Goal: Task Accomplishment & Management: Manage account settings

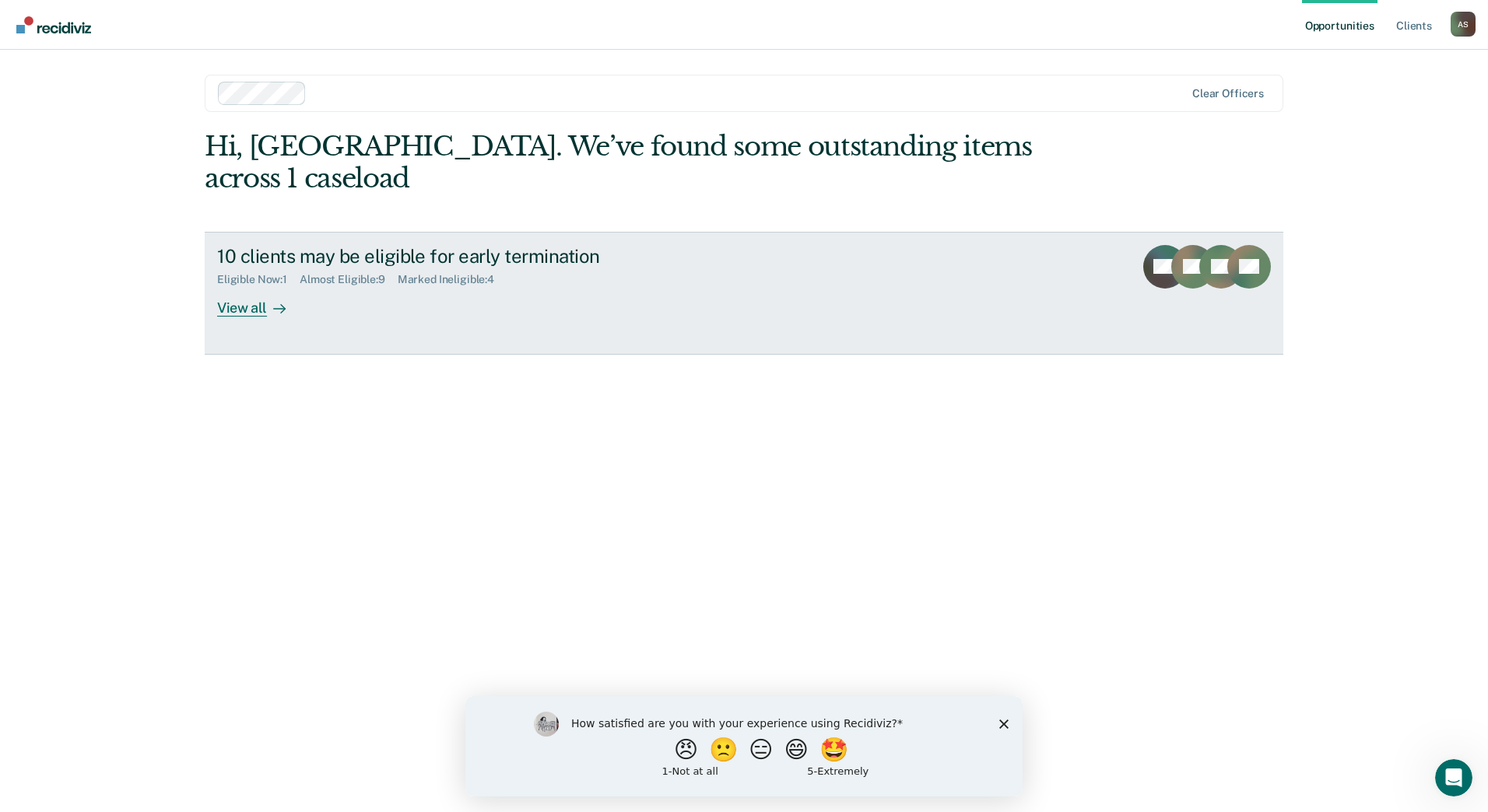
click at [247, 287] on div "View all" at bounding box center [260, 302] width 87 height 30
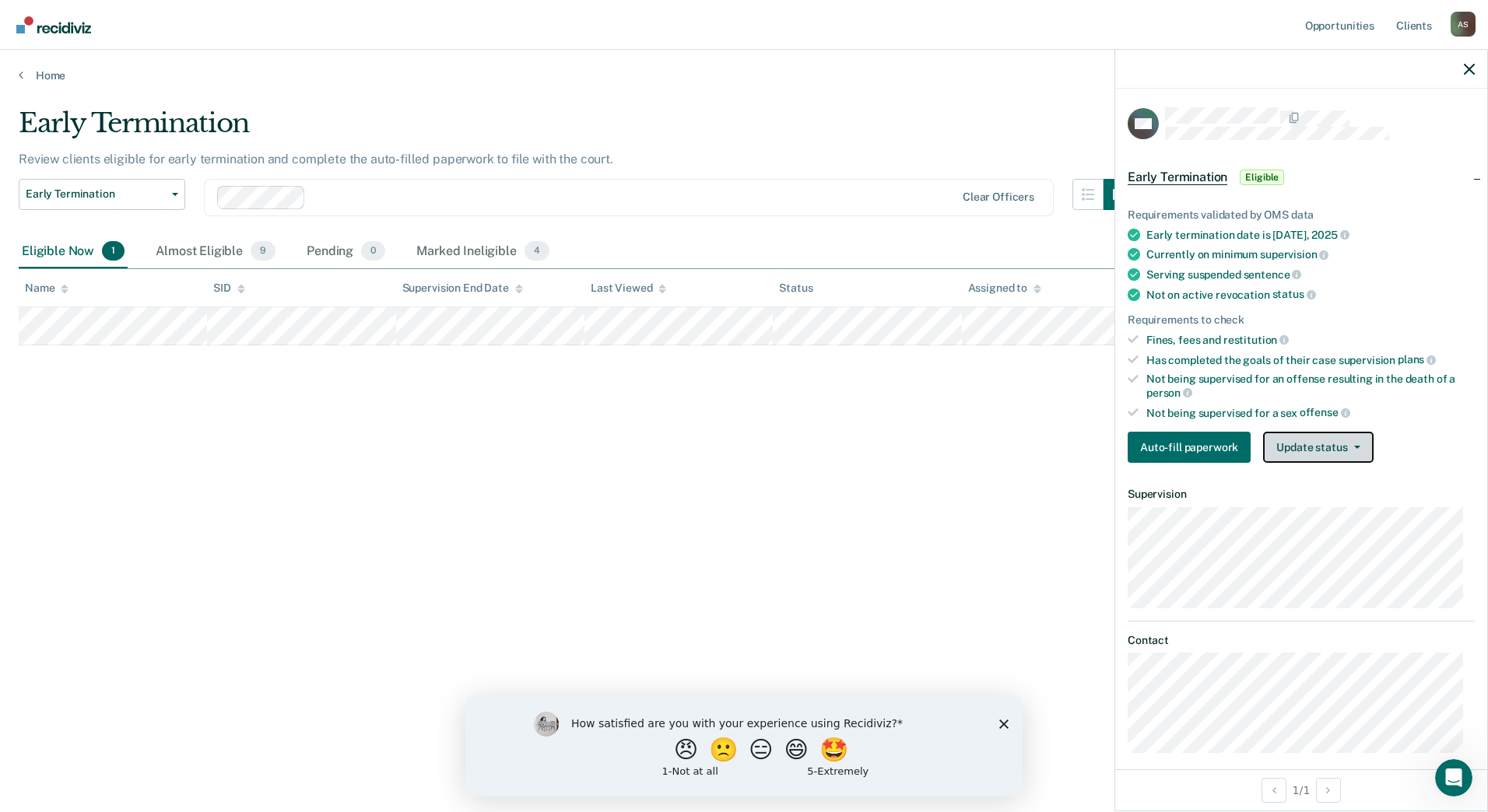
click at [1320, 445] on button "Update status" at bounding box center [1317, 446] width 110 height 31
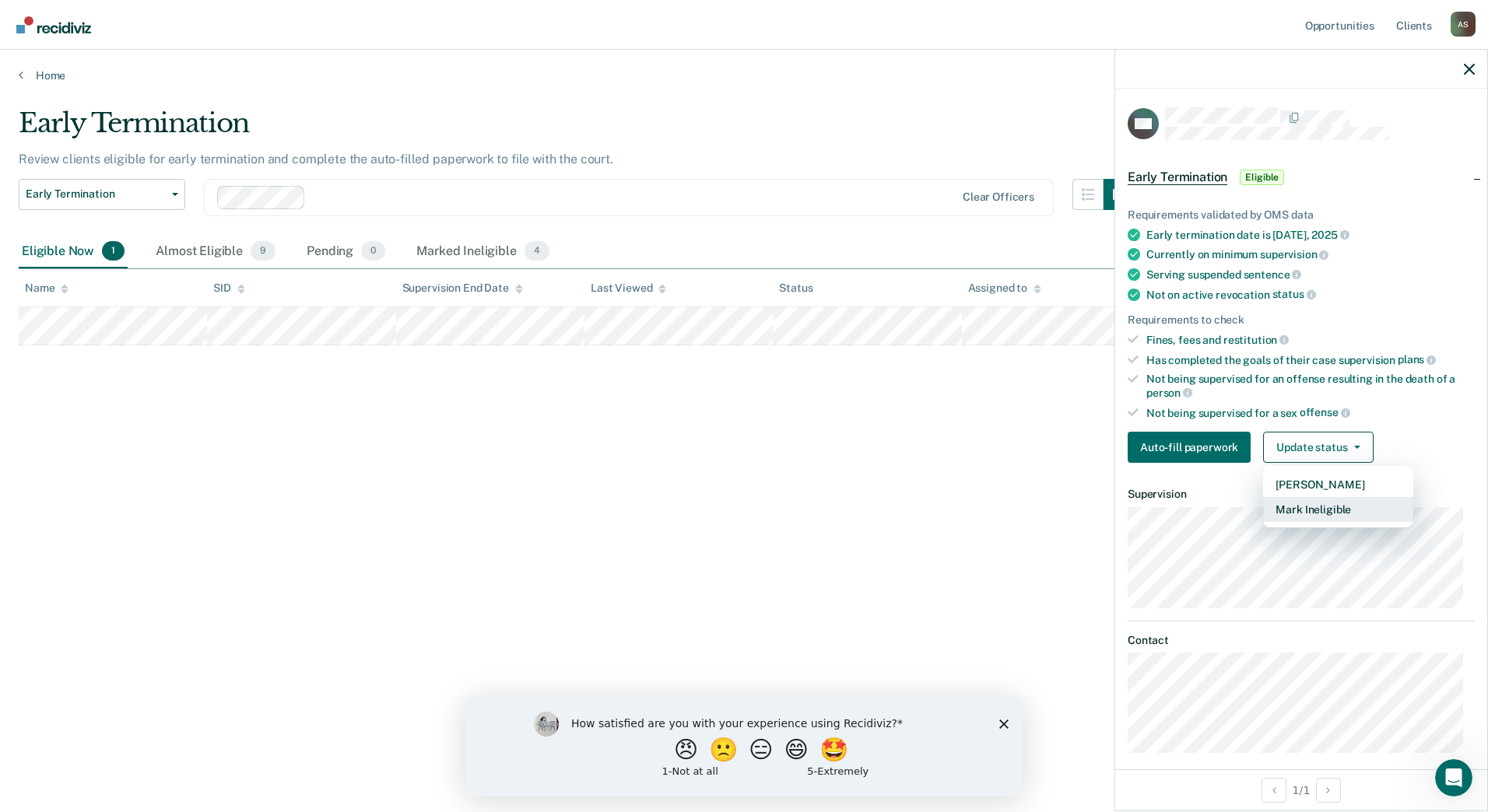
click at [1330, 499] on button "Mark Ineligible" at bounding box center [1338, 509] width 150 height 24
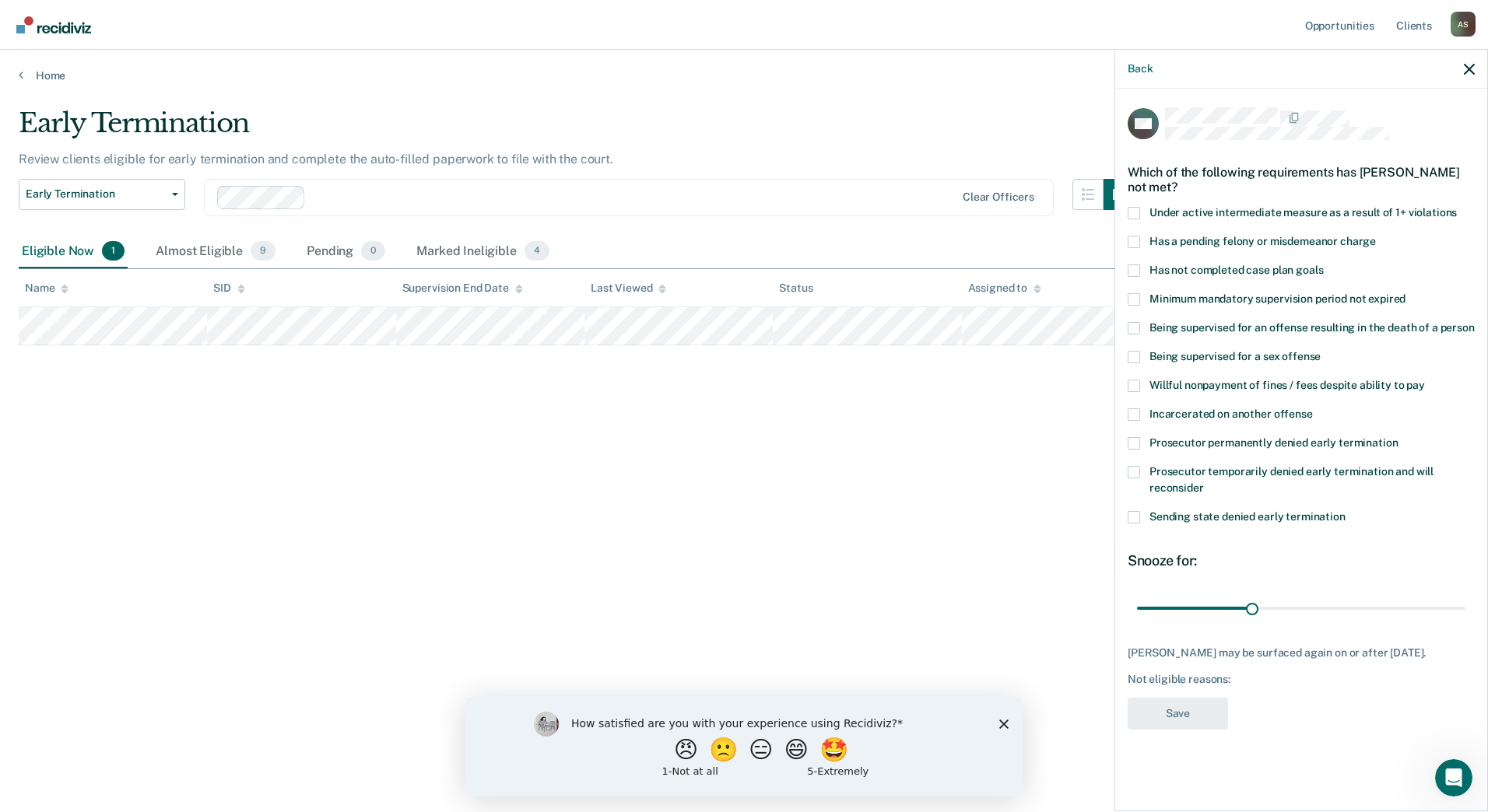
click at [1338, 289] on div "Has not completed case plan goals" at bounding box center [1300, 278] width 347 height 29
click at [1341, 295] on span "Minimum mandatory supervision period not expired" at bounding box center [1277, 298] width 256 height 12
click at [1405, 293] on input "Minimum mandatory supervision period not expired" at bounding box center [1405, 293] width 0 height 0
drag, startPoint x: 1283, startPoint y: 298, endPoint x: 1292, endPoint y: 305, distance: 11.4
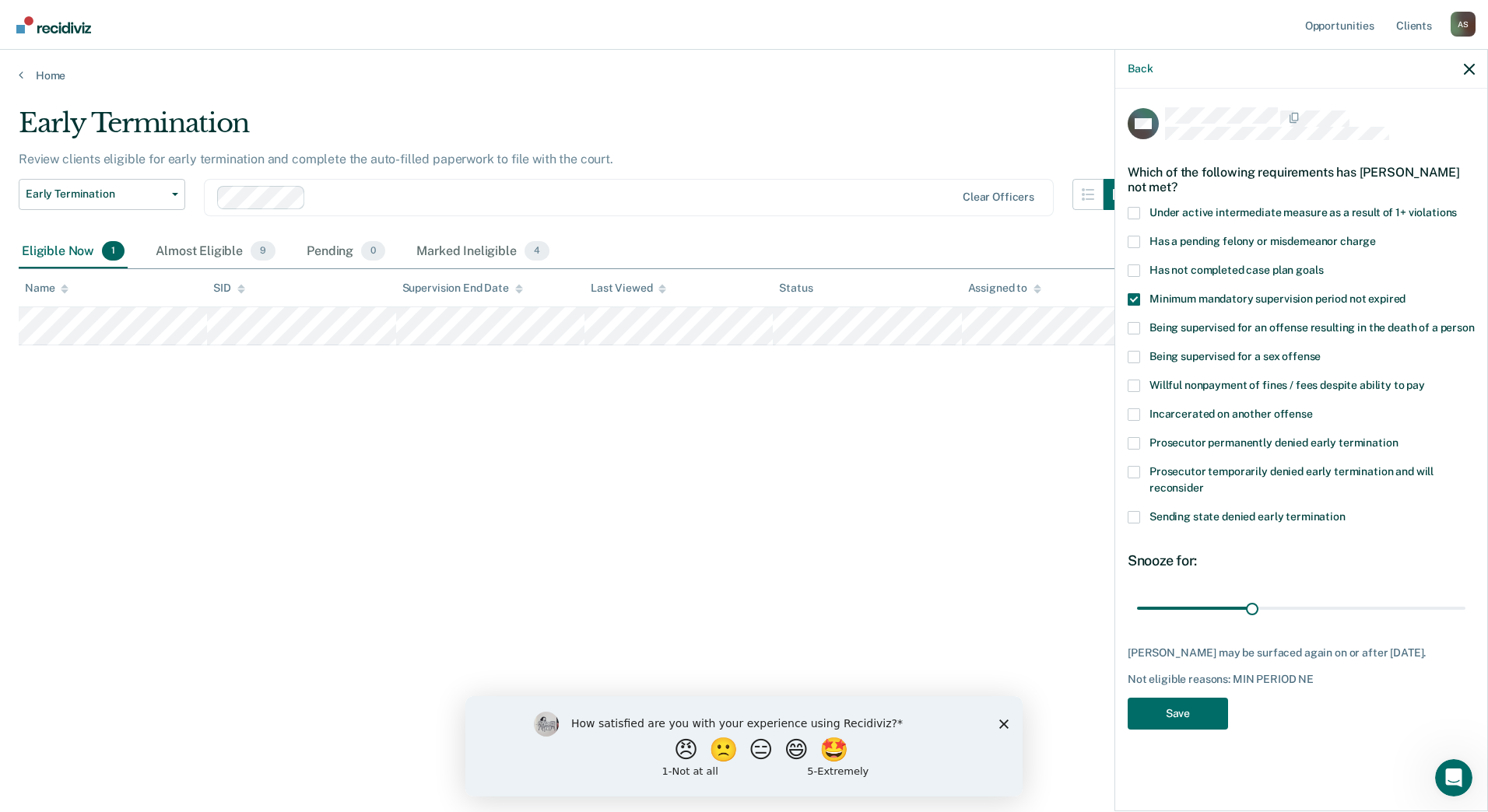
click at [1292, 305] on label "Minimum mandatory supervision period not expired" at bounding box center [1300, 301] width 347 height 16
click at [1405, 293] on input "Minimum mandatory supervision period not expired" at bounding box center [1405, 293] width 0 height 0
click at [1294, 274] on label "Has not completed case plan goals" at bounding box center [1300, 272] width 347 height 16
click at [1323, 264] on input "Has not completed case plan goals" at bounding box center [1323, 264] width 0 height 0
click at [1324, 603] on input "range" at bounding box center [1300, 607] width 328 height 27
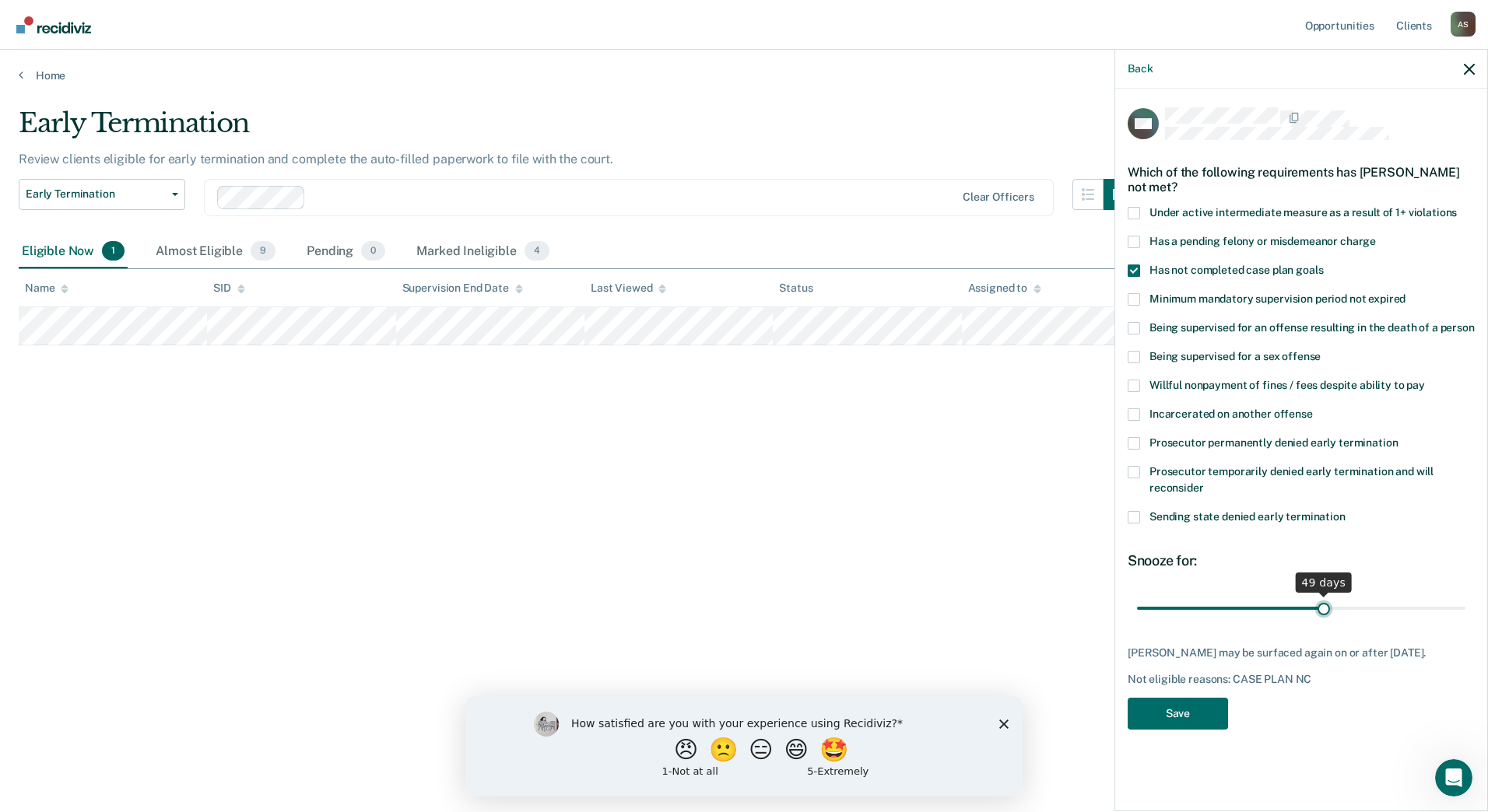
click at [1324, 603] on input "range" at bounding box center [1300, 607] width 328 height 27
drag, startPoint x: 1324, startPoint y: 603, endPoint x: 1490, endPoint y: 601, distance: 166.0
type input "85"
click at [1465, 601] on input "range" at bounding box center [1300, 607] width 328 height 27
click at [1197, 704] on button "Save" at bounding box center [1177, 713] width 101 height 32
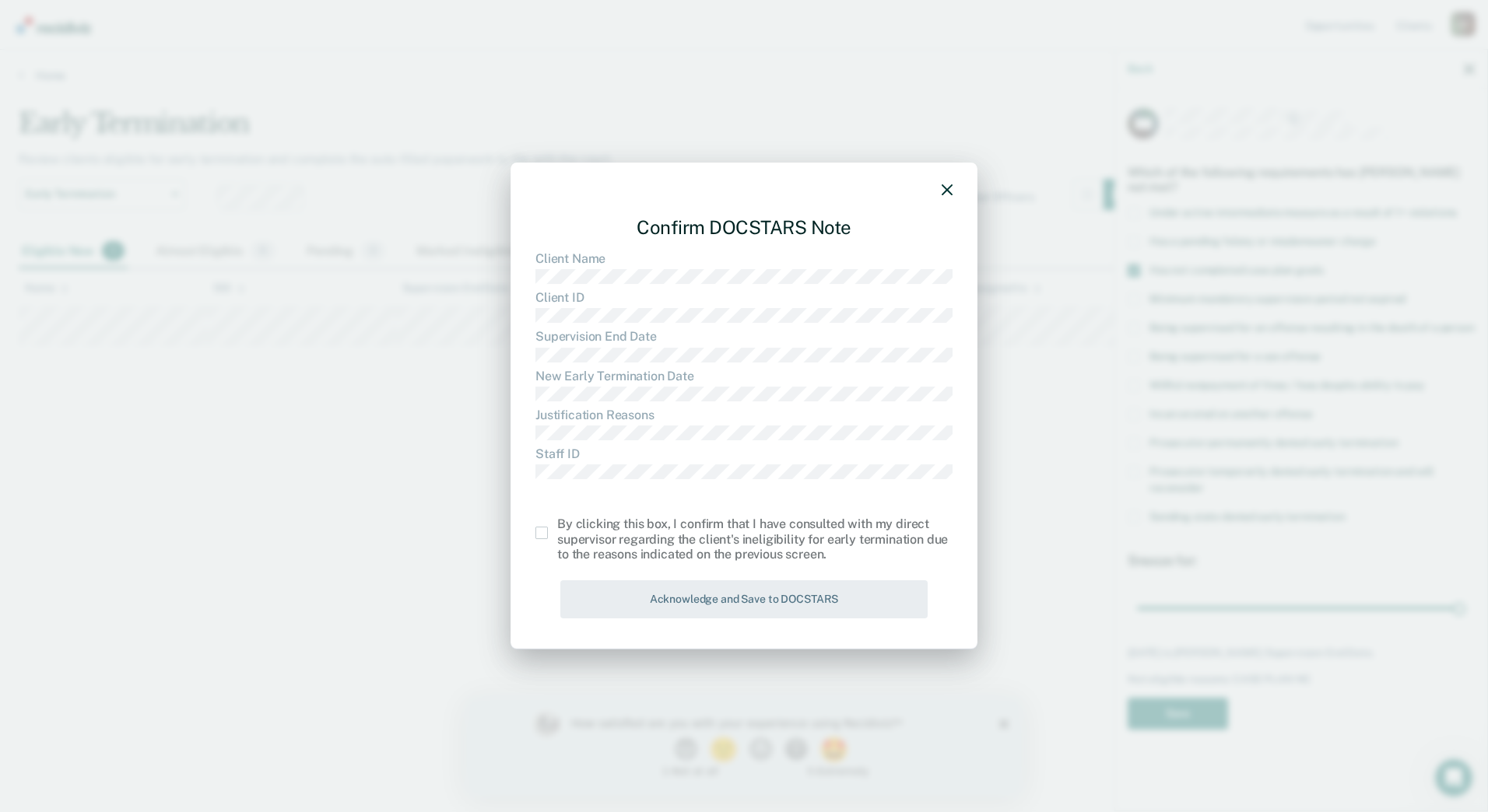
click at [540, 539] on span at bounding box center [540, 532] width 12 height 12
click at [557, 526] on input "checkbox" at bounding box center [557, 526] width 0 height 0
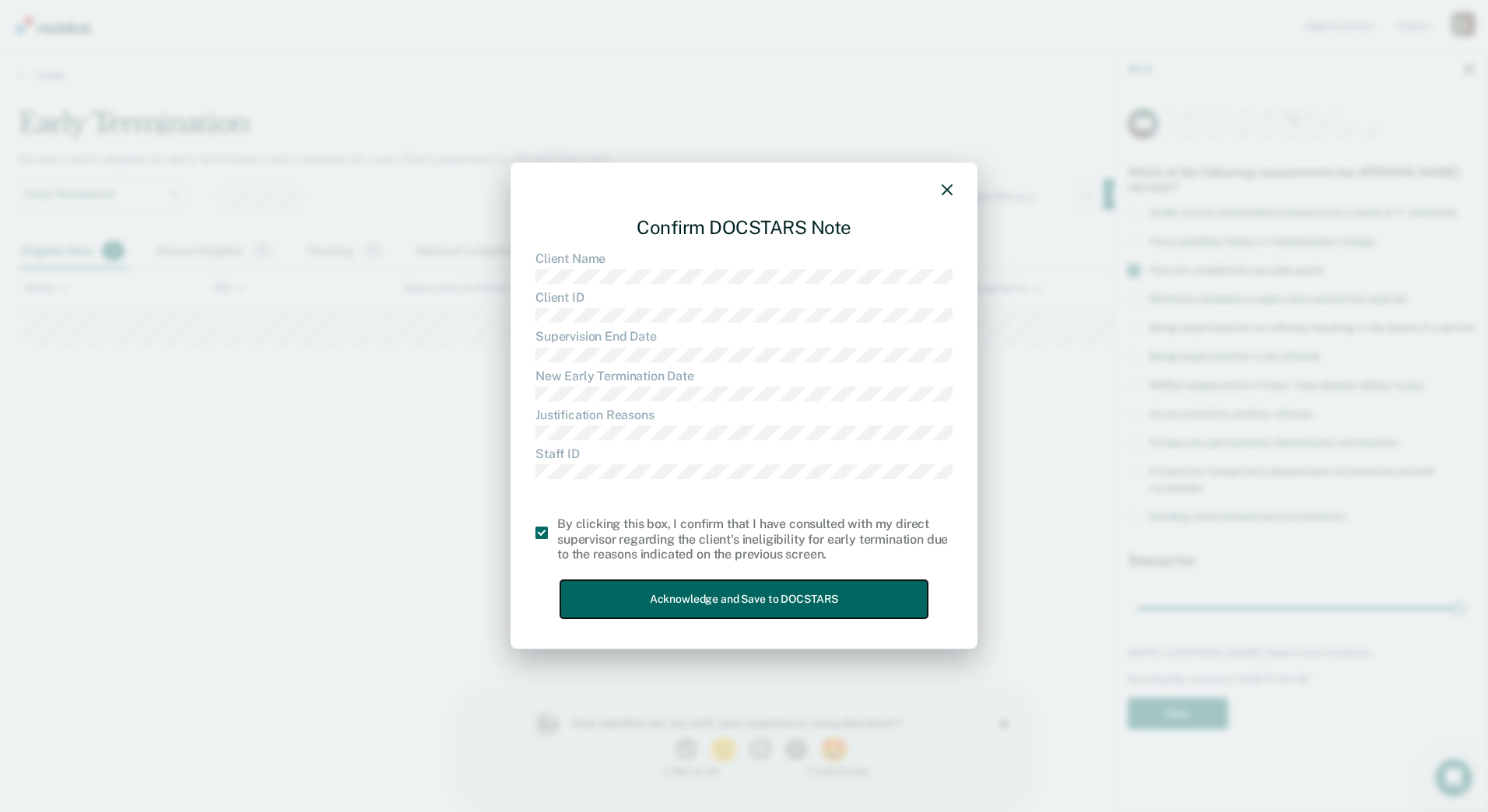
click at [594, 581] on button "Acknowledge and Save to DOCSTARS" at bounding box center [744, 600] width 368 height 39
